Goal: Check status: Check status

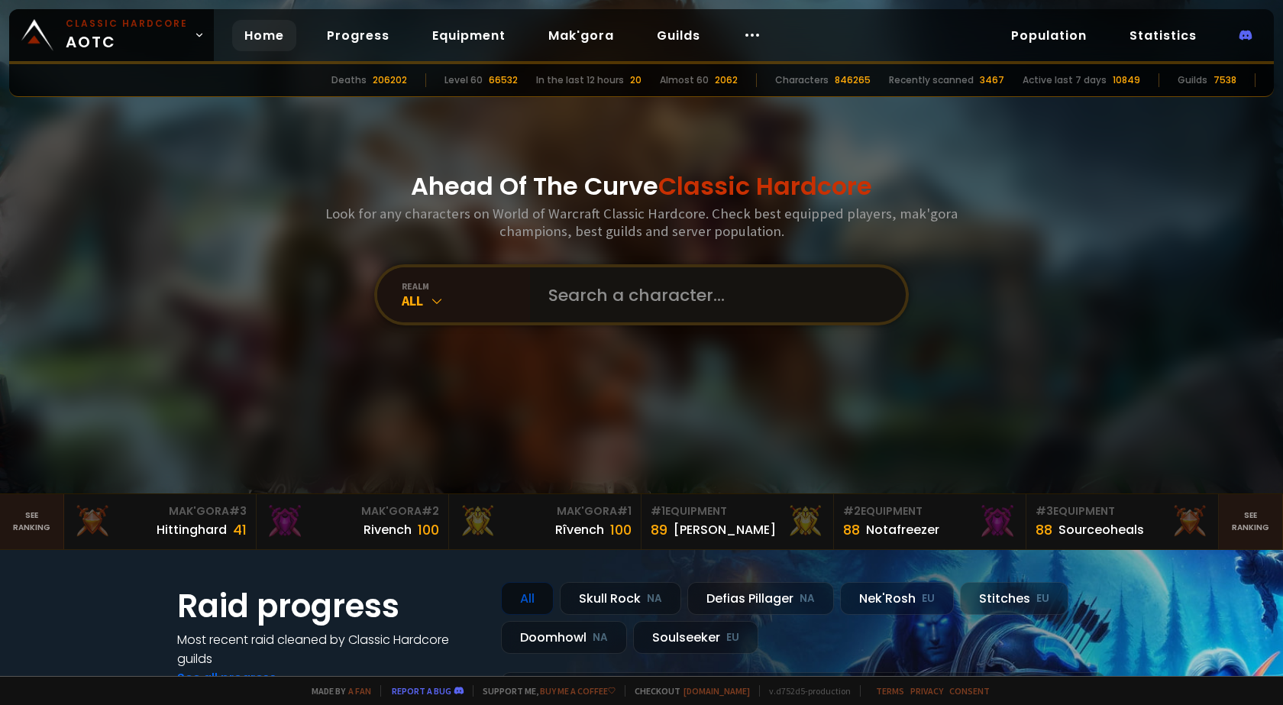
click at [595, 290] on input "text" at bounding box center [713, 294] width 348 height 55
type input "acrobatics"
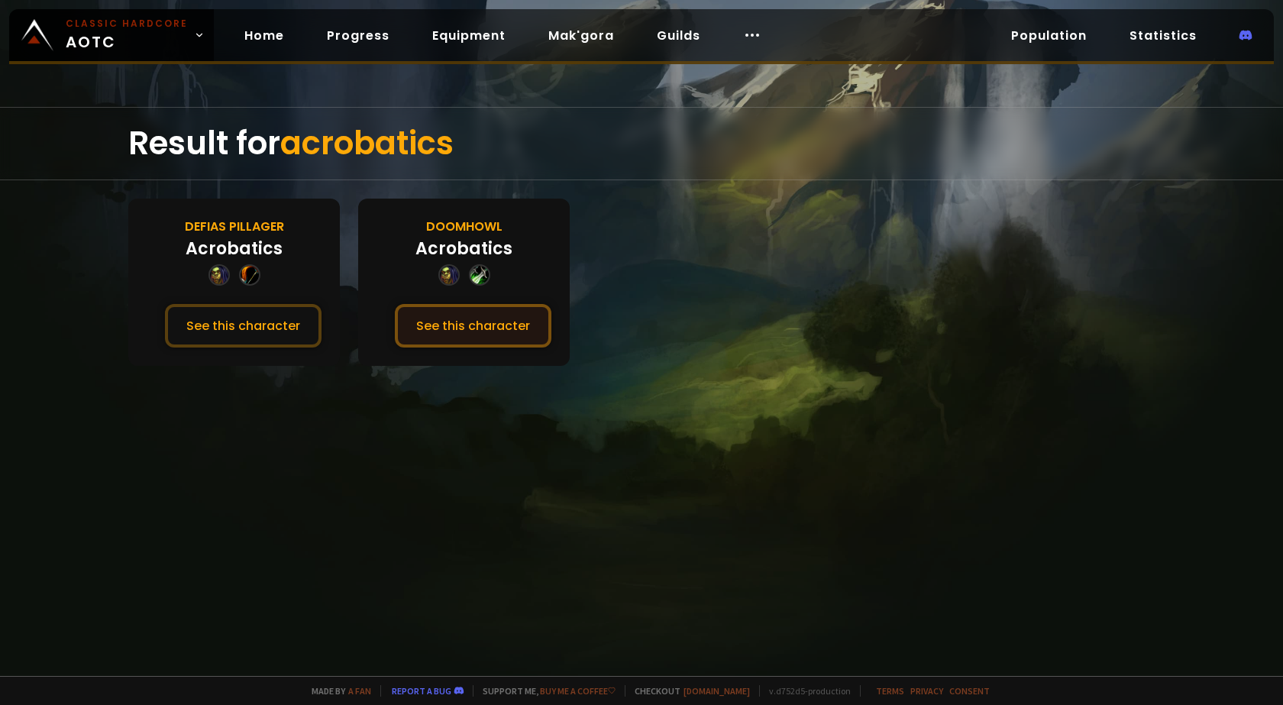
click at [469, 320] on button "See this character" at bounding box center [473, 326] width 157 height 44
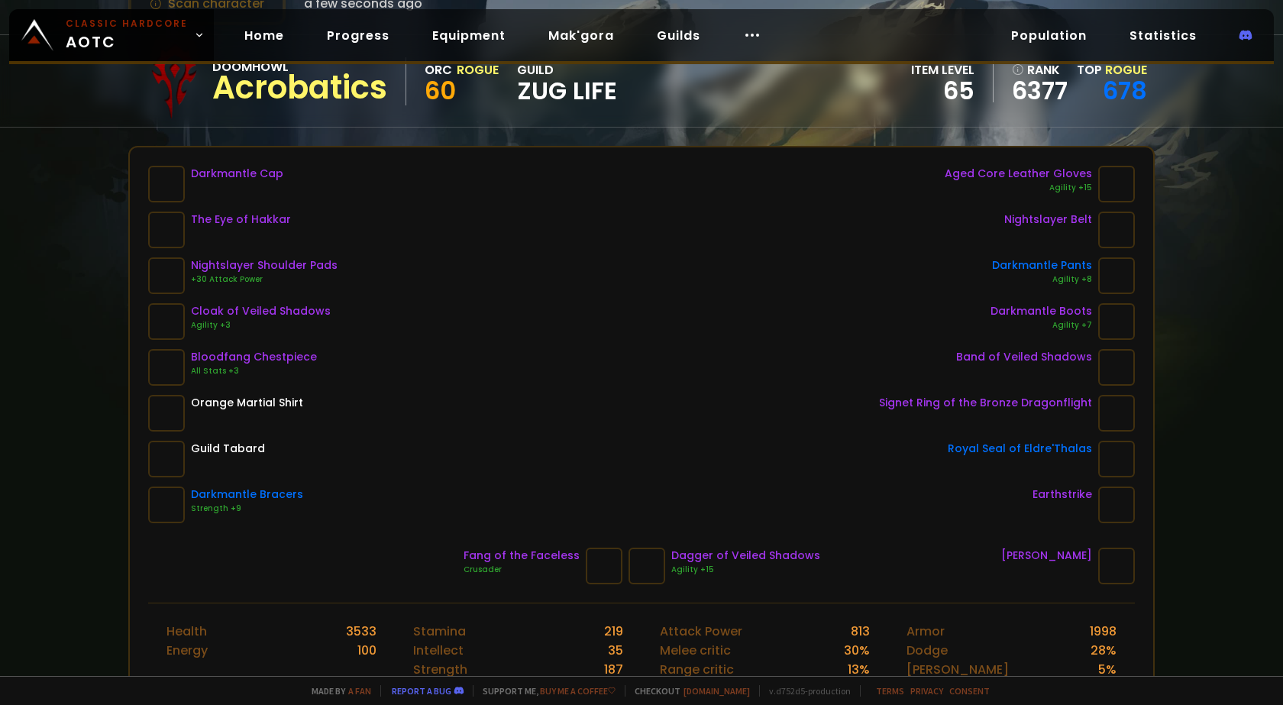
scroll to position [153, 0]
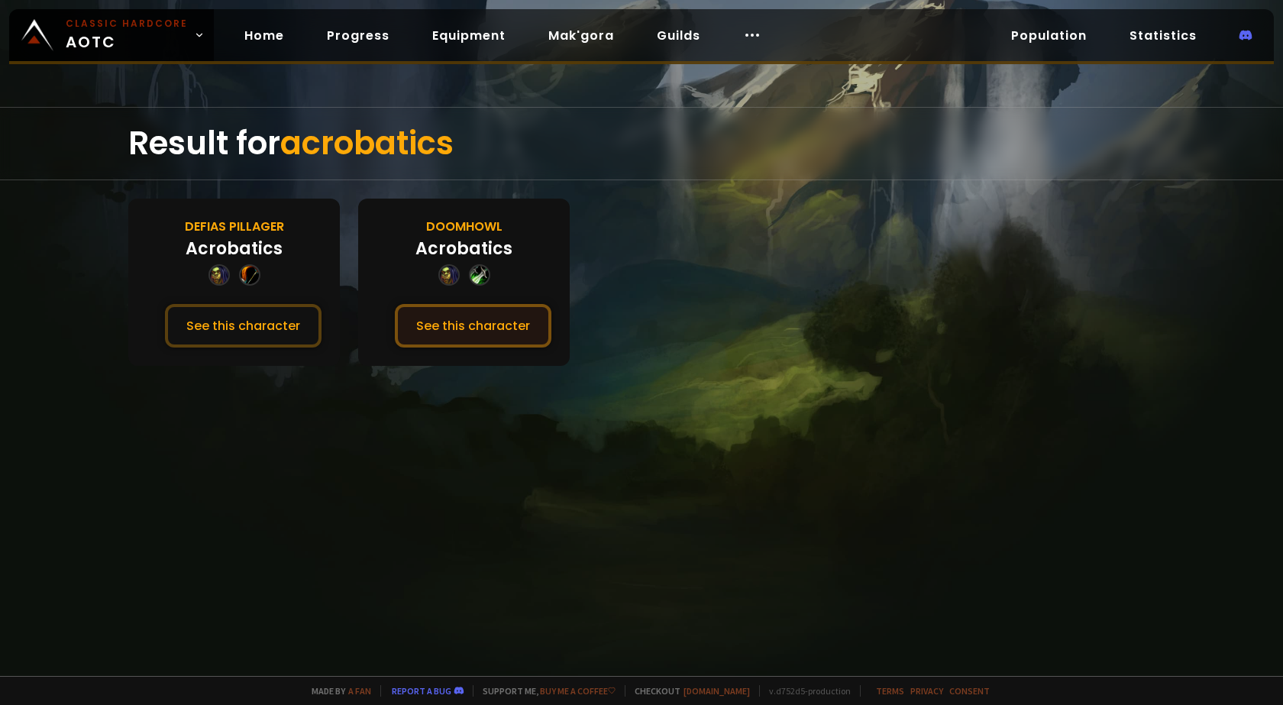
click at [481, 339] on button "See this character" at bounding box center [473, 326] width 157 height 44
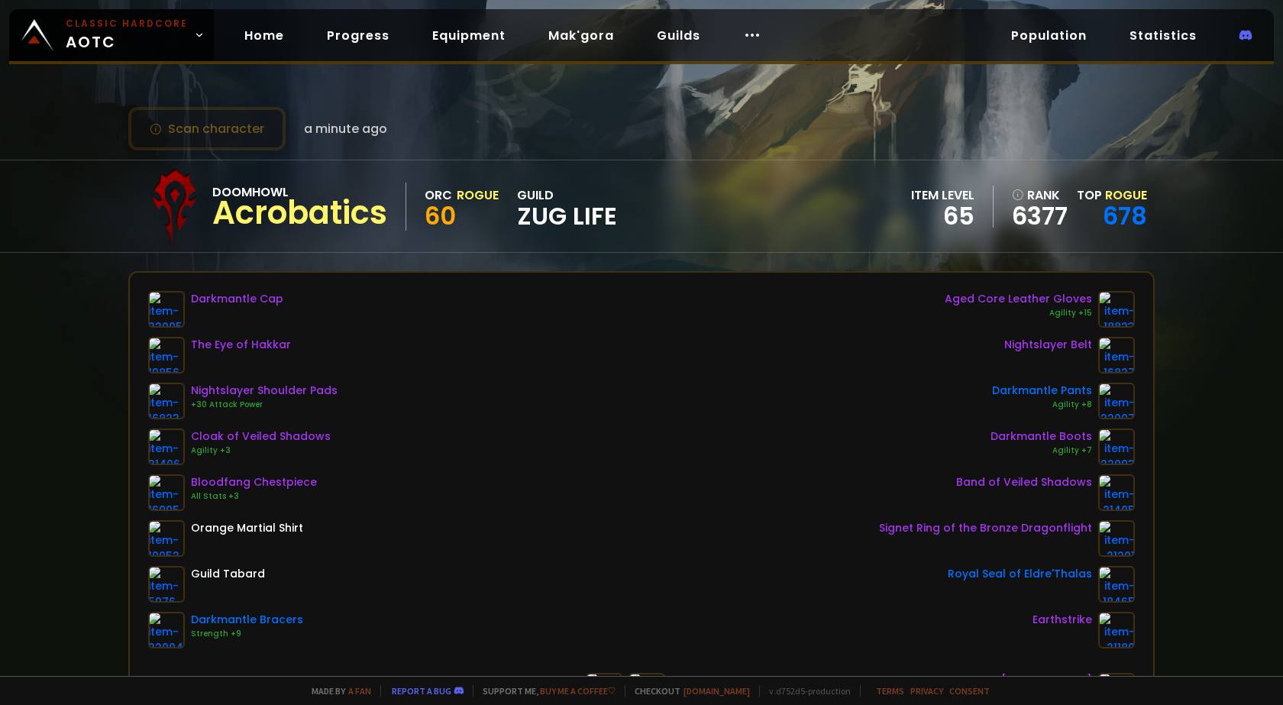
scroll to position [76, 0]
